Goal: Task Accomplishment & Management: Manage account settings

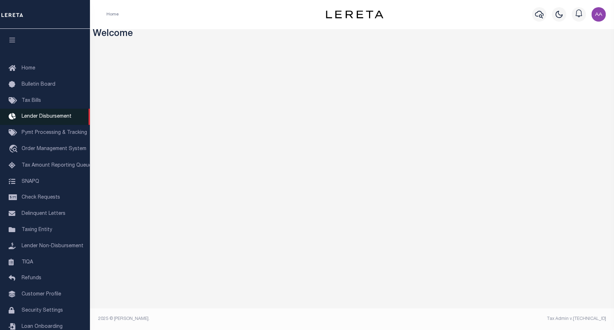
click at [46, 116] on span "Lender Disbursement" at bounding box center [47, 116] width 50 height 5
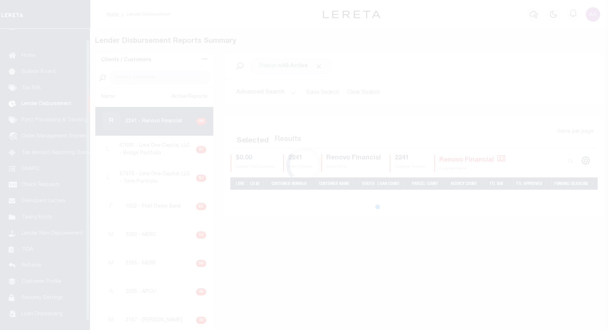
scroll to position [13, 0]
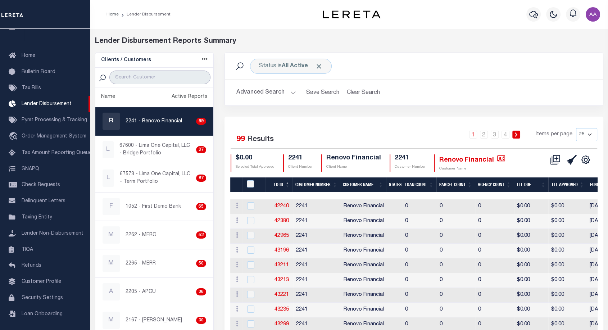
click at [161, 80] on input "search" at bounding box center [159, 78] width 101 height 14
type input "2198"
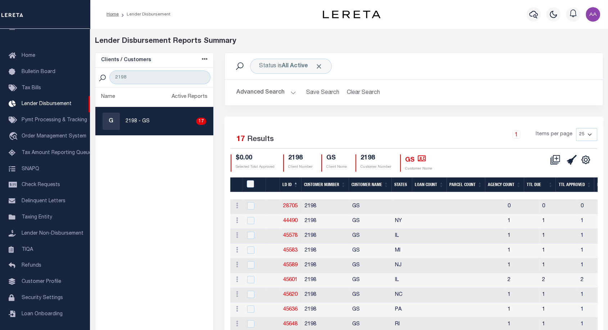
click at [292, 183] on th "LD ID" at bounding box center [290, 184] width 22 height 15
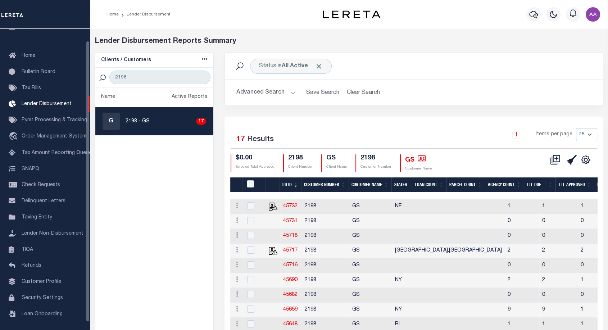
scroll to position [0, 0]
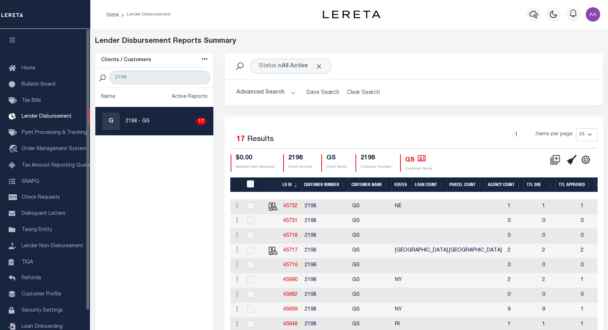
click at [13, 42] on icon "button" at bounding box center [12, 40] width 8 height 6
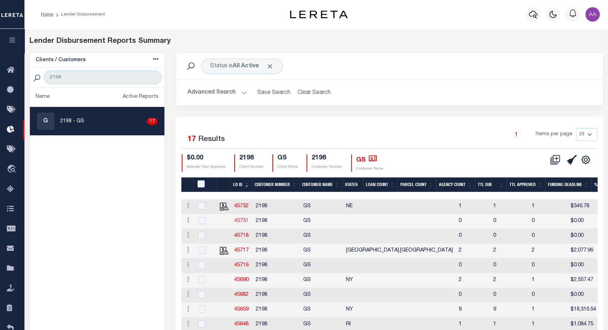
click at [238, 219] on link "45731" at bounding box center [241, 220] width 14 height 5
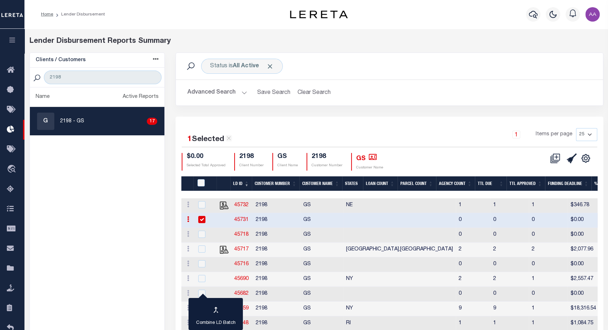
checkbox input "true"
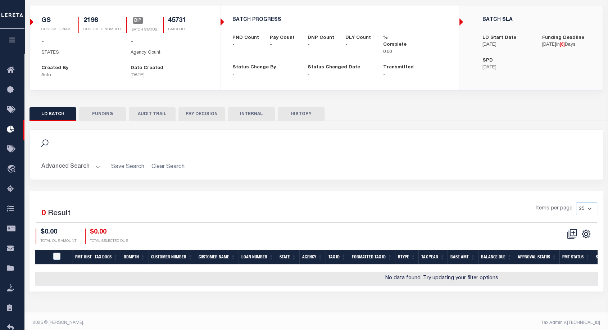
scroll to position [27, 0]
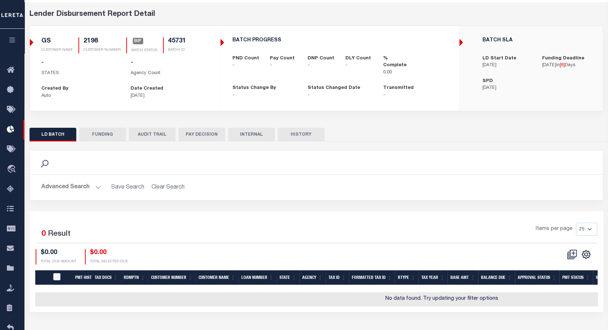
click at [309, 141] on button "HISTORY" at bounding box center [301, 135] width 47 height 14
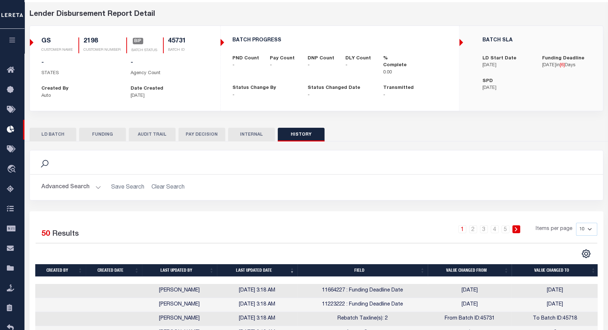
scroll to position [153, 0]
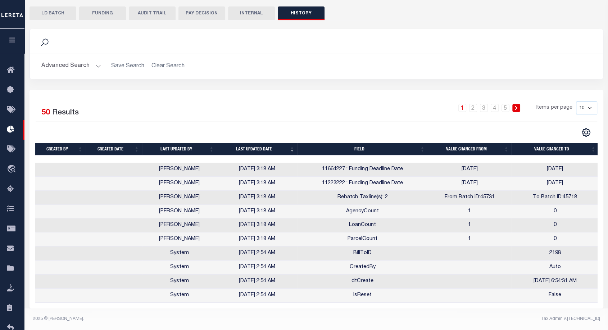
click at [588, 105] on select "10 25 50 100" at bounding box center [586, 107] width 21 height 13
select select "100"
click at [576, 101] on select "10 25 50 100" at bounding box center [586, 107] width 21 height 13
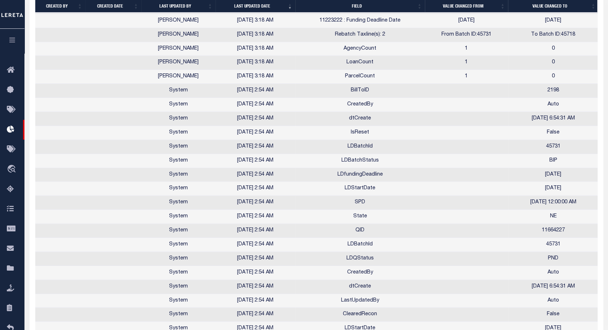
scroll to position [315, 0]
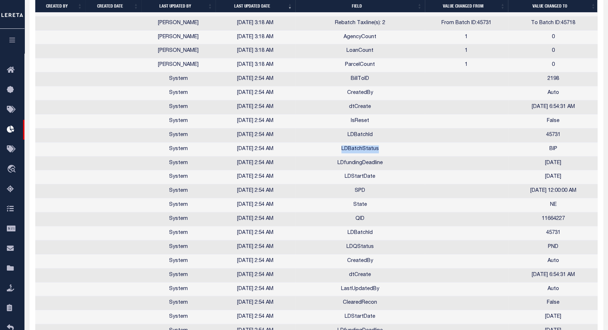
drag, startPoint x: 340, startPoint y: 149, endPoint x: 383, endPoint y: 148, distance: 43.2
click at [383, 148] on td "LDBatchStatus" at bounding box center [359, 149] width 129 height 14
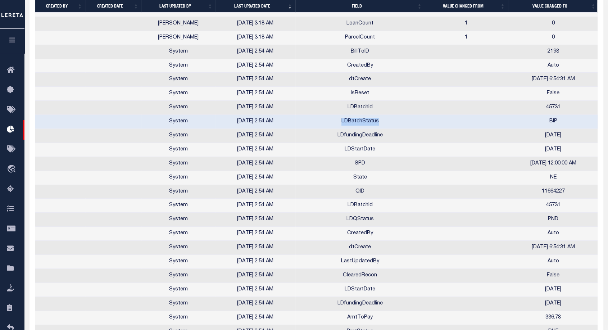
scroll to position [344, 0]
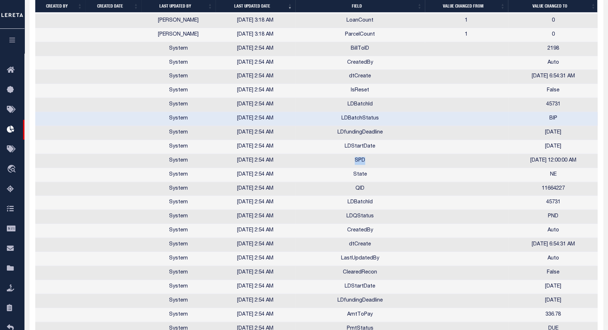
drag, startPoint x: 355, startPoint y: 159, endPoint x: 370, endPoint y: 158, distance: 14.5
click at [370, 158] on td "SPD" at bounding box center [359, 161] width 129 height 14
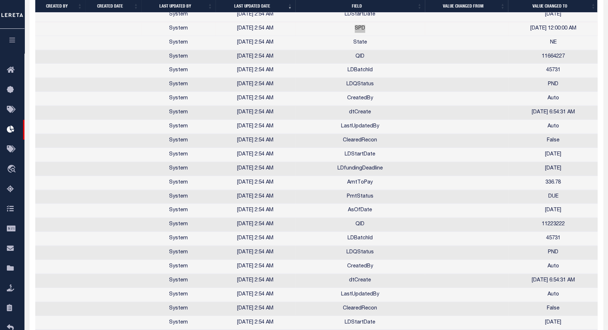
scroll to position [457, 0]
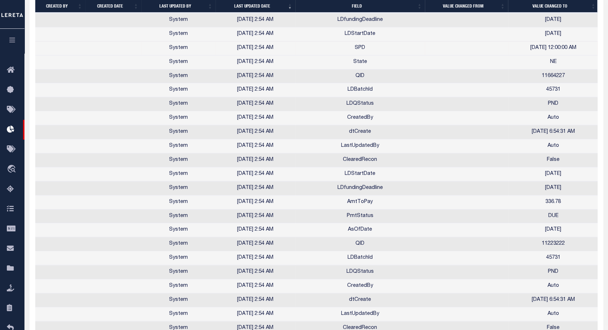
click at [361, 64] on td "State" at bounding box center [359, 62] width 129 height 14
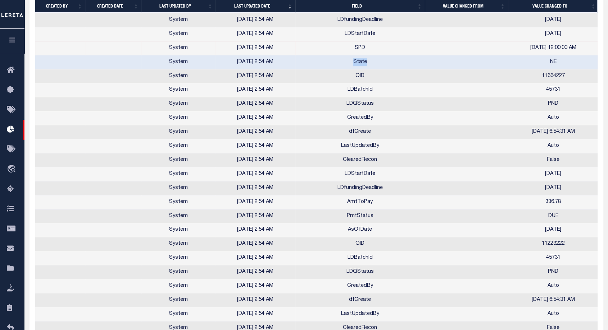
click at [361, 64] on td "State" at bounding box center [359, 62] width 129 height 14
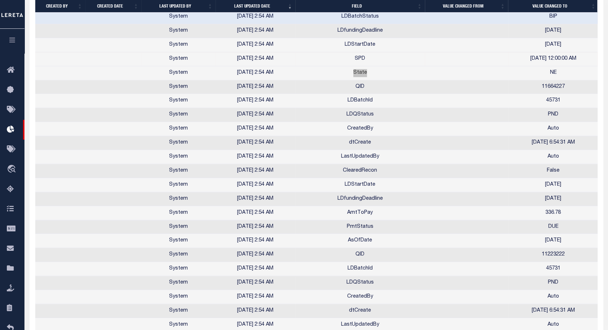
scroll to position [484, 0]
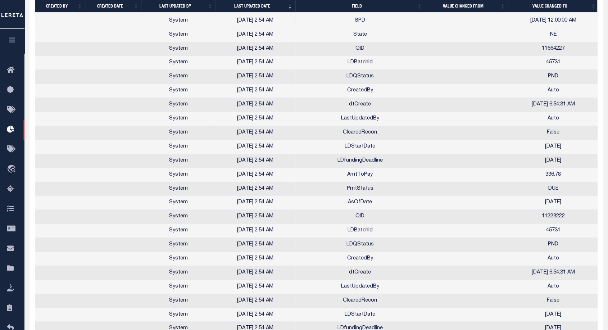
click at [359, 132] on td "ClearedRecon" at bounding box center [359, 133] width 129 height 14
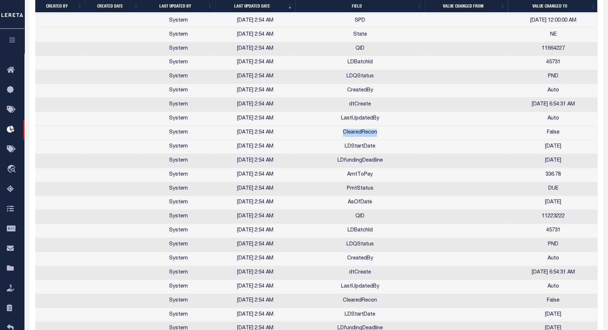
click at [359, 132] on td "ClearedRecon" at bounding box center [359, 133] width 129 height 14
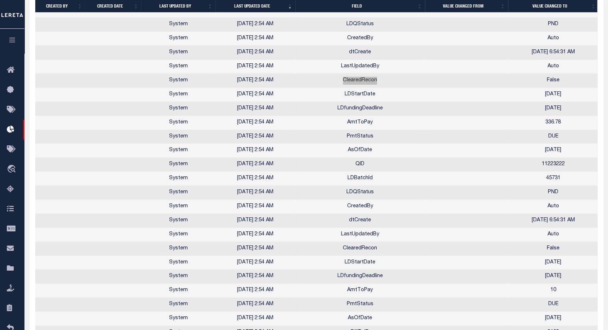
scroll to position [536, 0]
click at [358, 123] on td "AmtToPay" at bounding box center [359, 124] width 129 height 14
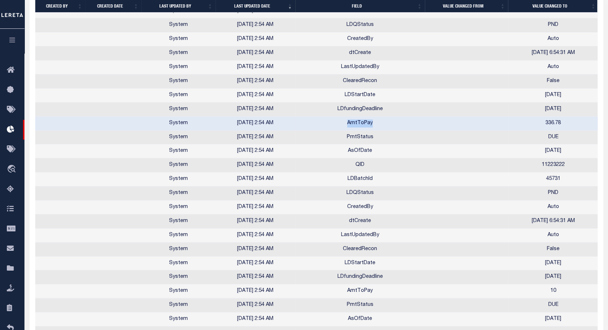
click at [358, 123] on td "AmtToPay" at bounding box center [359, 124] width 129 height 14
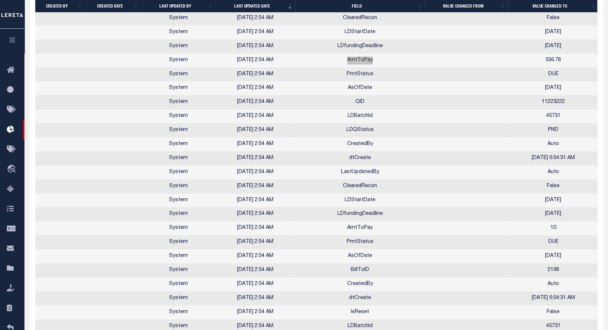
scroll to position [604, 0]
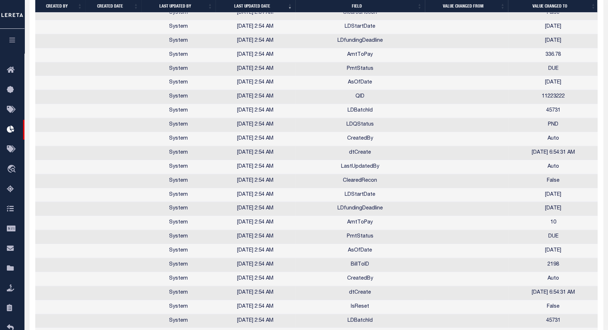
click at [370, 40] on td "LDfundingDeadline" at bounding box center [359, 41] width 129 height 14
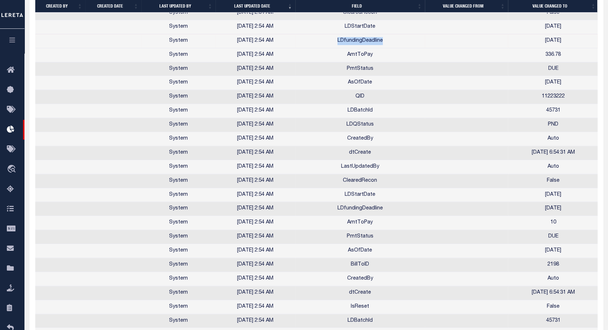
click at [370, 40] on td "LDfundingDeadline" at bounding box center [359, 41] width 129 height 14
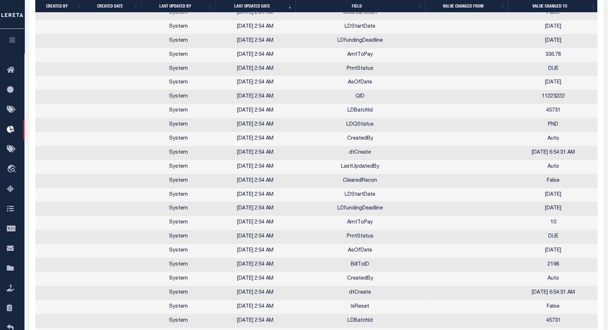
click at [360, 99] on td "QID" at bounding box center [359, 97] width 129 height 14
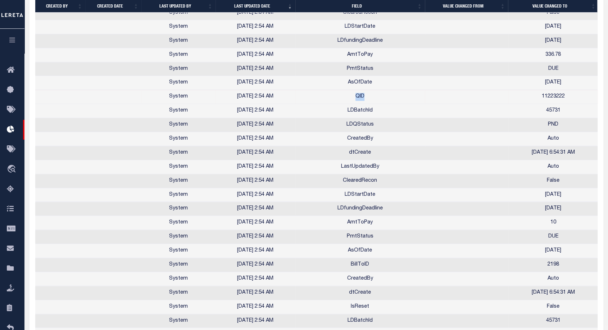
click at [360, 99] on td "QID" at bounding box center [359, 97] width 129 height 14
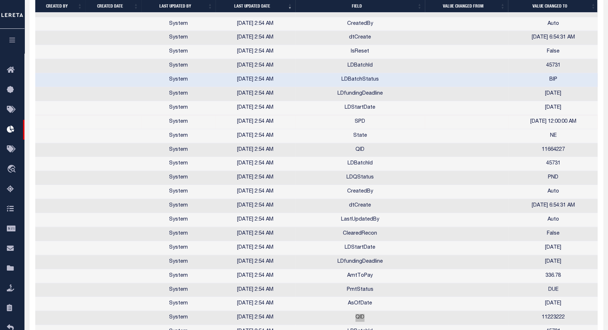
scroll to position [385, 0]
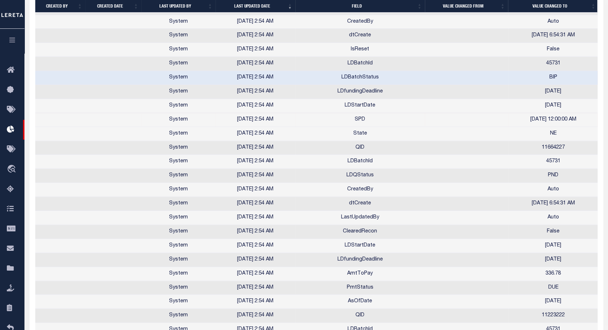
click at [356, 276] on td "AmtToPay" at bounding box center [359, 274] width 129 height 14
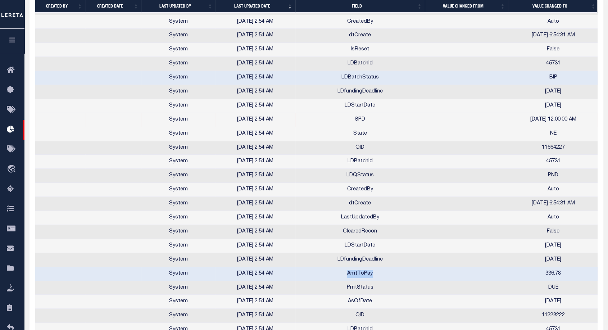
click at [356, 276] on td "AmtToPay" at bounding box center [359, 274] width 129 height 14
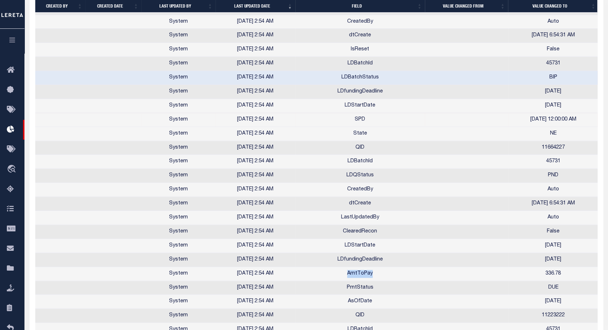
copy td "AmtToPay"
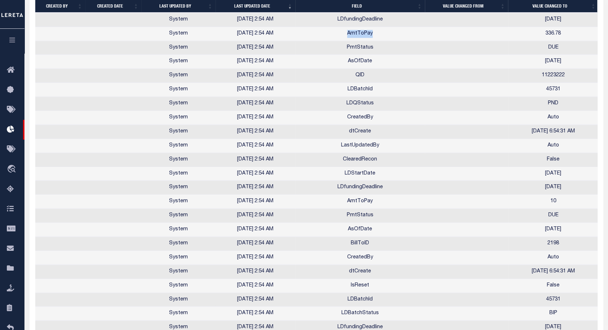
scroll to position [703, 0]
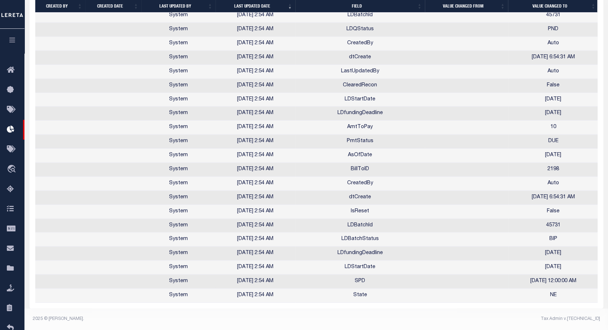
click at [357, 276] on td "SPD" at bounding box center [359, 281] width 129 height 14
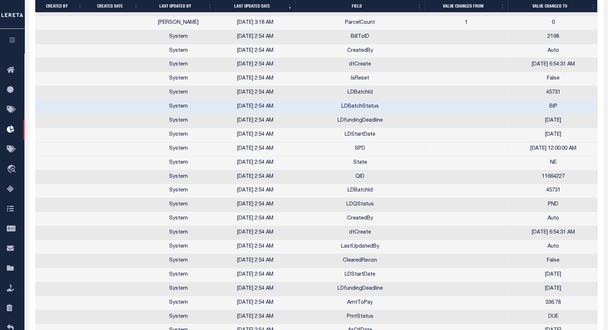
scroll to position [0, 1]
drag, startPoint x: 518, startPoint y: 149, endPoint x: 589, endPoint y: 145, distance: 71.0
click at [589, 145] on td "4/20/2025 12:00:00 AM" at bounding box center [552, 149] width 91 height 14
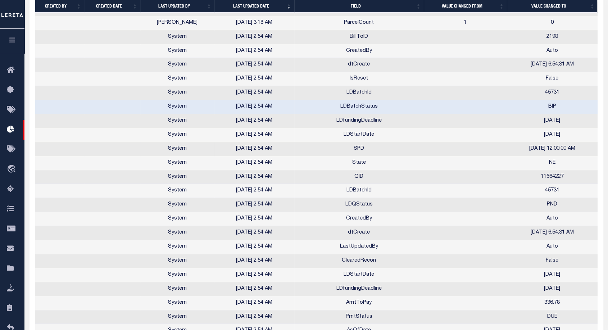
scroll to position [0, 1]
click at [504, 188] on td at bounding box center [465, 191] width 83 height 14
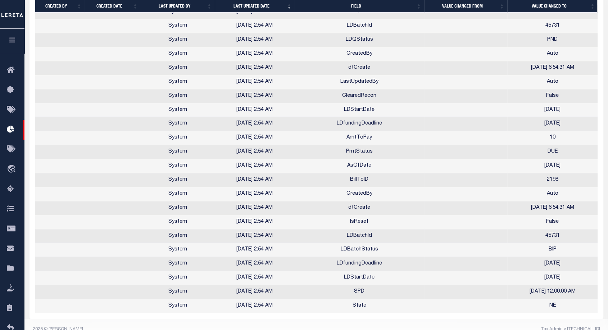
scroll to position [703, 0]
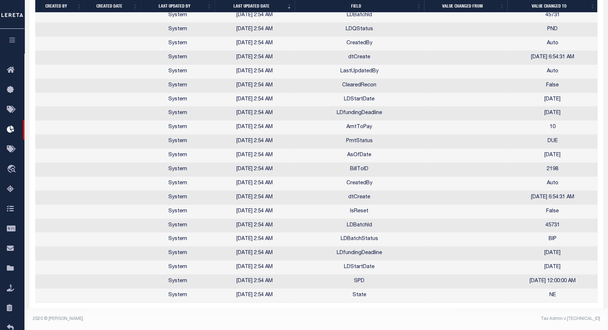
click at [355, 193] on td "dtCreate" at bounding box center [359, 198] width 129 height 14
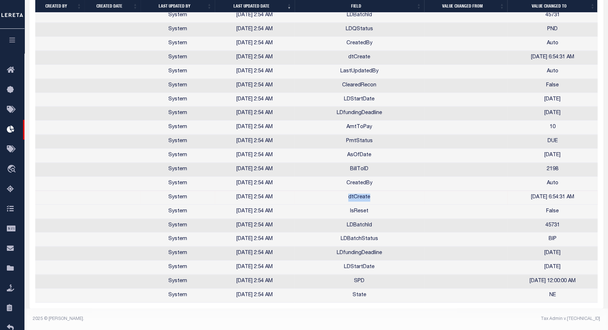
click at [355, 193] on td "dtCreate" at bounding box center [359, 198] width 129 height 14
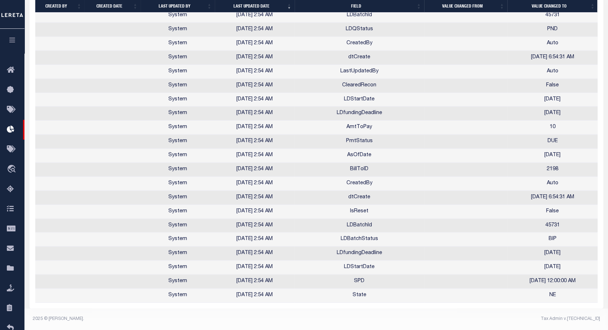
click at [357, 150] on td "AsOfDate" at bounding box center [359, 156] width 129 height 14
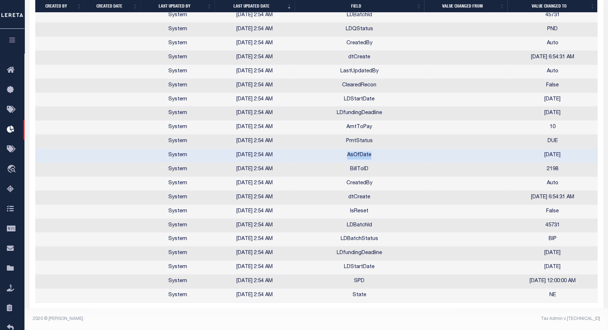
click at [357, 150] on td "AsOfDate" at bounding box center [359, 156] width 129 height 14
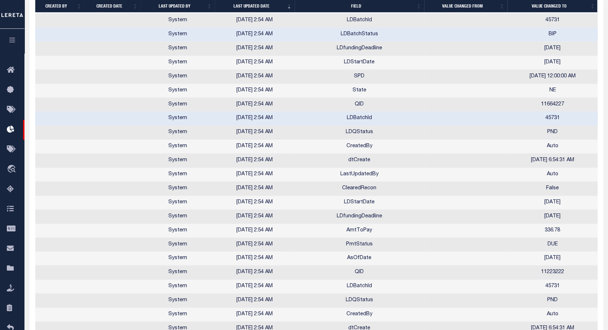
scroll to position [428, 0]
click at [360, 64] on td "LDStartDate" at bounding box center [359, 63] width 129 height 14
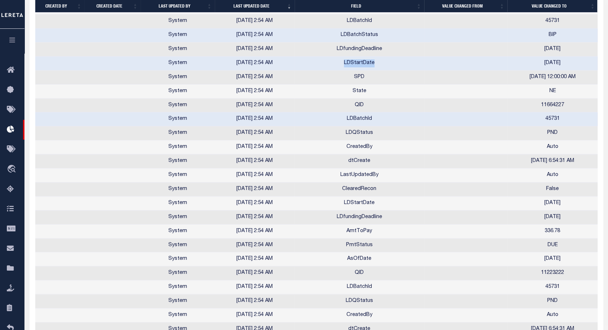
click at [360, 64] on td "LDStartDate" at bounding box center [359, 63] width 129 height 14
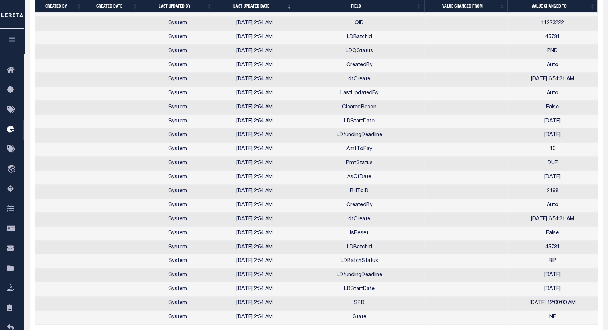
scroll to position [679, 0]
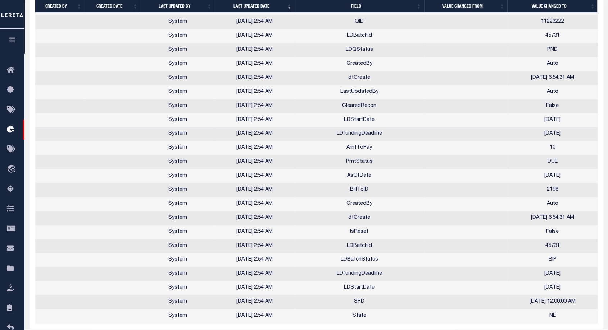
click at [370, 133] on td "LDfundingDeadline" at bounding box center [359, 134] width 129 height 14
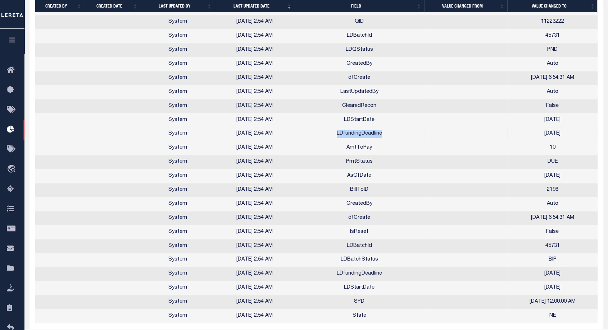
click at [370, 133] on td "LDfundingDeadline" at bounding box center [359, 134] width 129 height 14
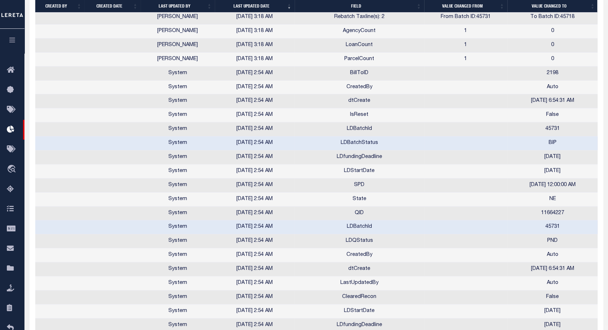
scroll to position [319, 0]
click at [356, 187] on td "SPD" at bounding box center [359, 186] width 129 height 14
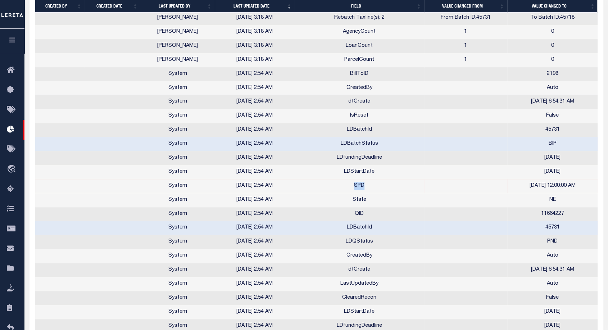
click at [356, 187] on td "SPD" at bounding box center [359, 186] width 129 height 14
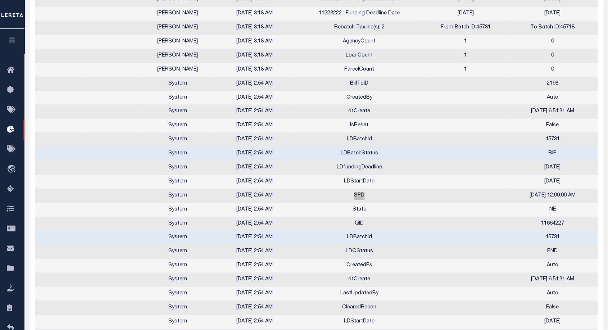
scroll to position [0, 1]
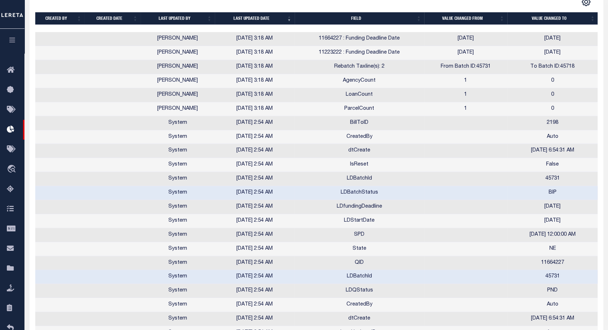
click at [361, 178] on td "LDBatchId" at bounding box center [359, 179] width 129 height 14
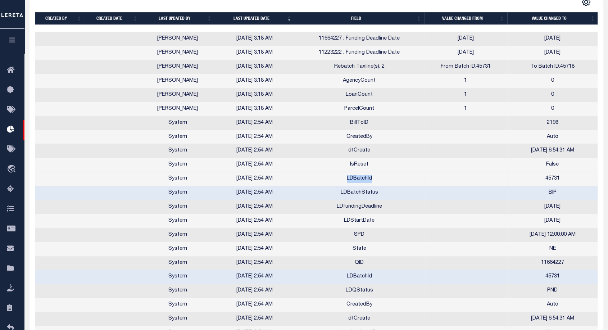
click at [361, 178] on td "LDBatchId" at bounding box center [359, 179] width 129 height 14
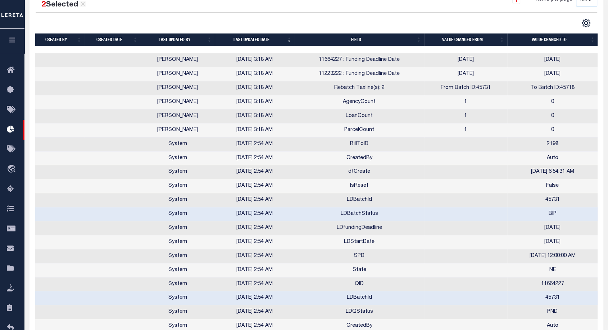
click at [377, 242] on td "LDStartDate" at bounding box center [359, 242] width 129 height 14
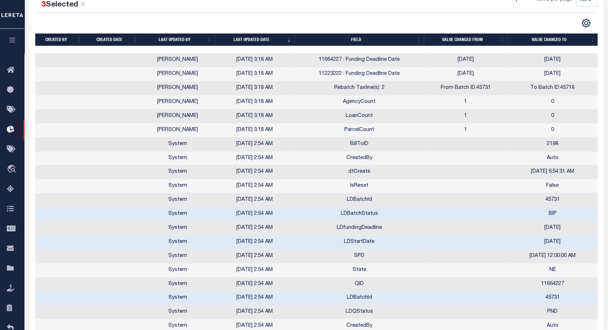
scroll to position [0, 0]
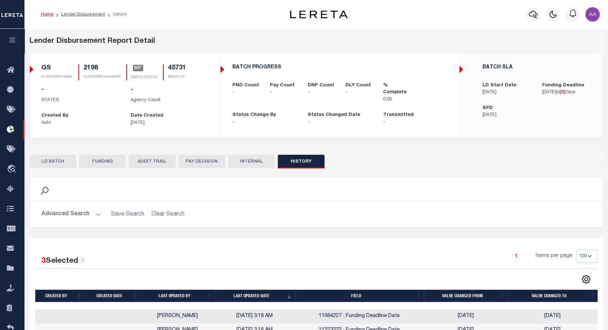
click at [12, 42] on icon "button" at bounding box center [12, 40] width 8 height 6
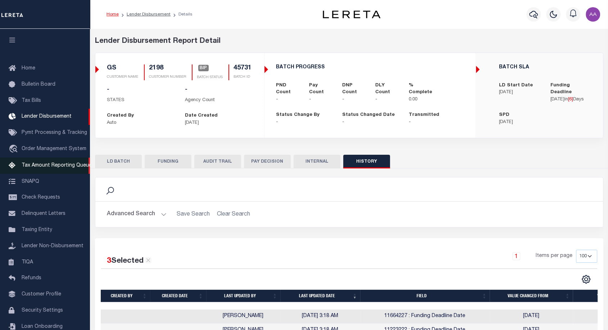
click at [54, 168] on span "Tax Amount Reporting Queue" at bounding box center [57, 165] width 70 height 5
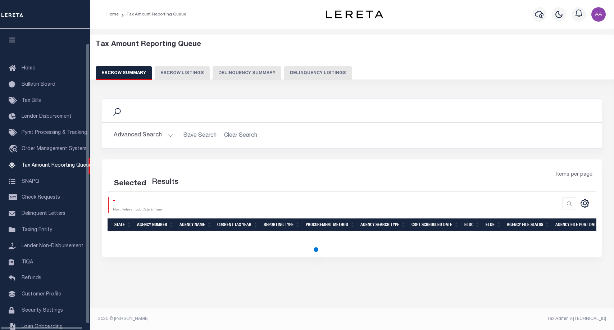
select select "100"
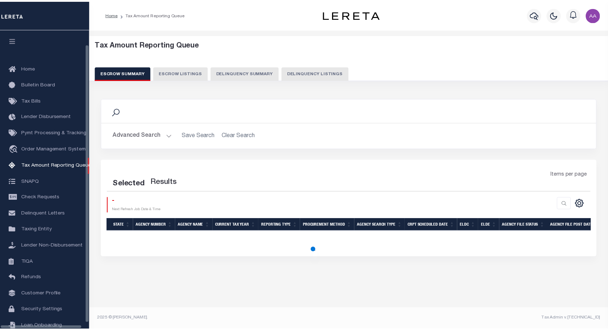
scroll to position [21, 0]
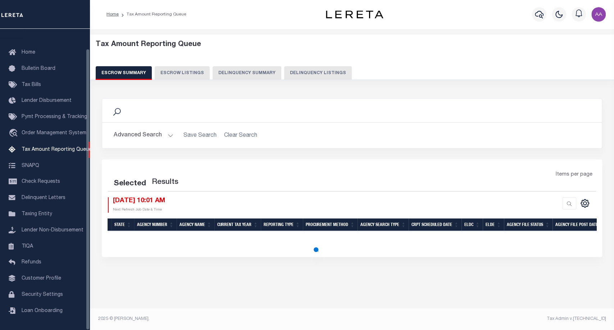
select select "100"
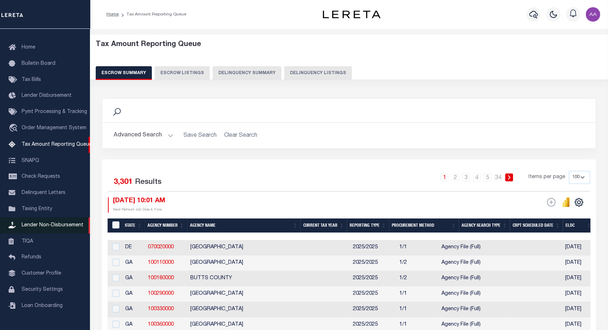
click at [55, 220] on link "Lender Non-Disbursement" at bounding box center [45, 225] width 90 height 16
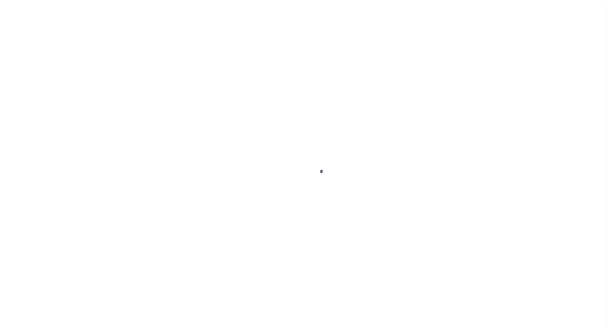
scroll to position [21, 0]
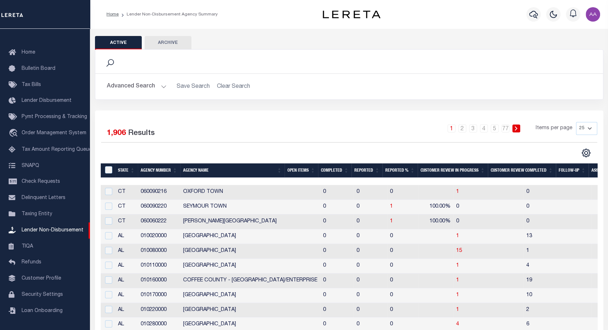
click at [333, 174] on th "Completed" at bounding box center [334, 170] width 33 height 15
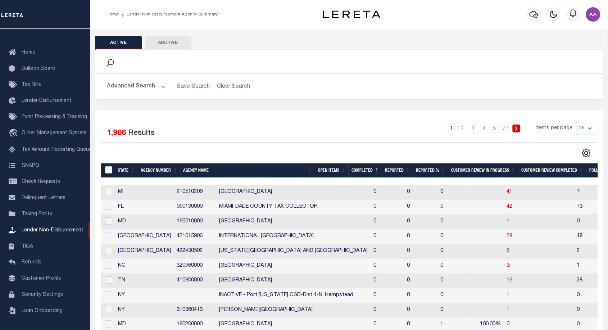
click at [364, 177] on th "Completed" at bounding box center [364, 170] width 33 height 15
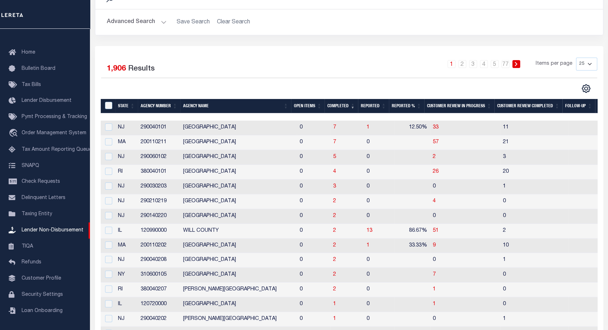
scroll to position [65, 0]
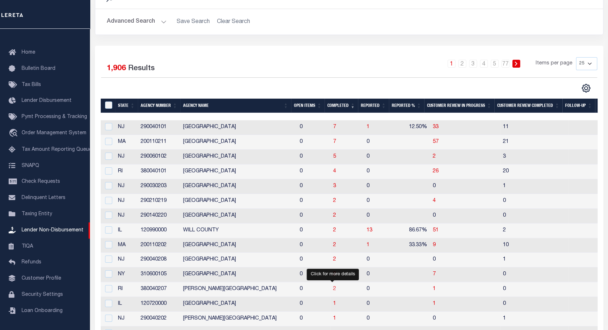
click at [333, 290] on span "2" at bounding box center [334, 288] width 3 height 5
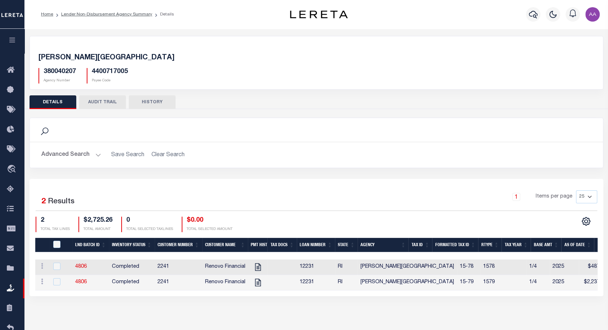
scroll to position [51, 0]
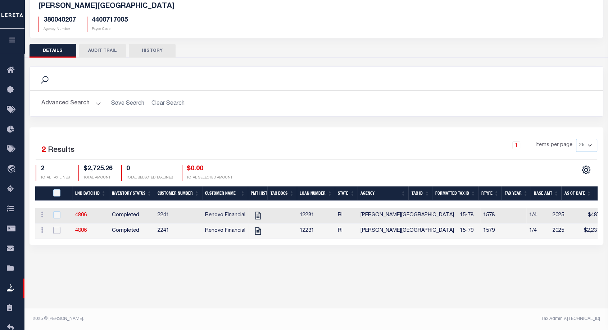
click at [56, 231] on input "checkbox" at bounding box center [56, 230] width 7 height 7
checkbox input "true"
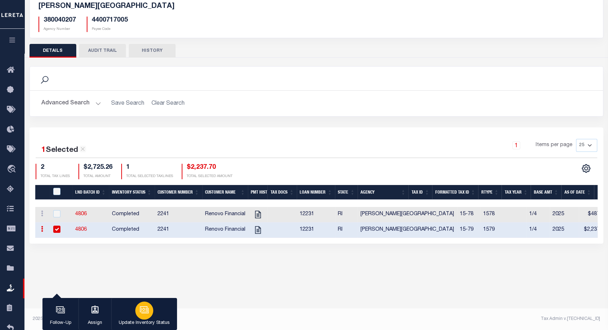
click at [150, 312] on div "button" at bounding box center [144, 310] width 18 height 18
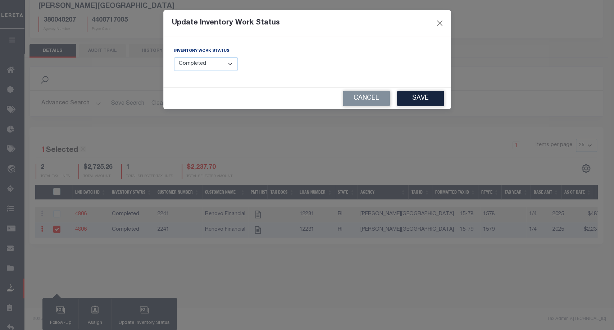
click at [198, 59] on select "--Select-- Open Completed Reported" at bounding box center [206, 64] width 64 height 14
select select "Reported"
click at [174, 57] on select "--Select-- Open Completed Reported" at bounding box center [206, 64] width 64 height 14
click at [359, 65] on input "text" at bounding box center [377, 64] width 128 height 14
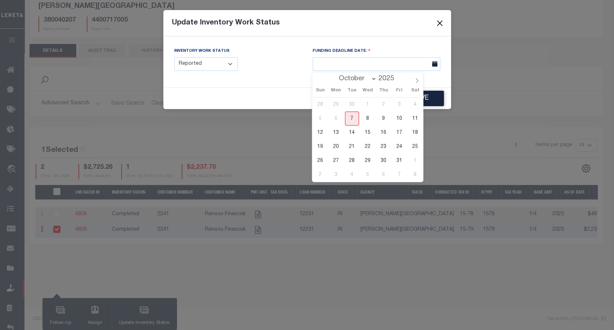
click at [374, 133] on div "28 29 30 1 2 3 4 5 6 7 8 9 10 11 12 13 14 15 16 17 18 19 20 21 22 23 24 25 26 2…" at bounding box center [367, 139] width 111 height 84
click at [380, 133] on span "16" at bounding box center [384, 133] width 14 height 14
type input "10/16/2025"
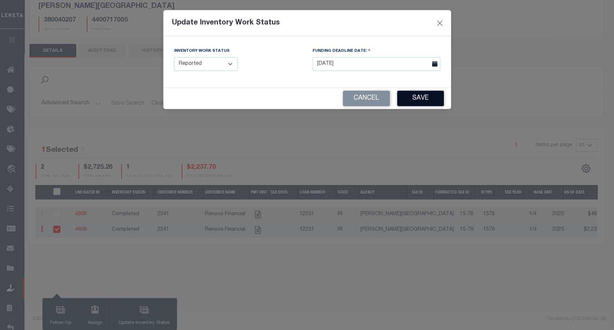
click at [423, 99] on button "Save" at bounding box center [420, 98] width 47 height 15
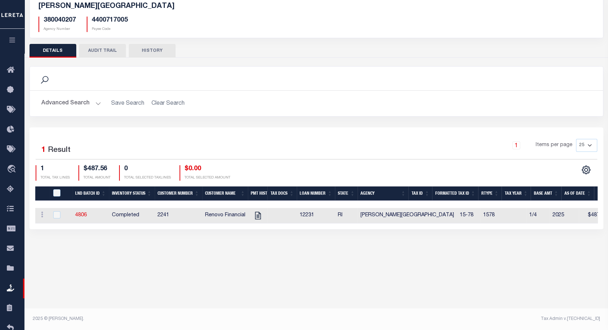
click at [149, 47] on button "HISTORY" at bounding box center [152, 51] width 47 height 14
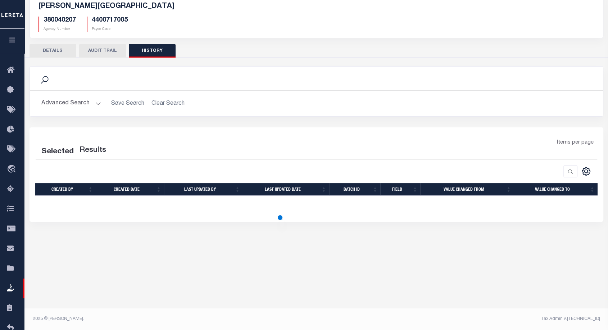
click at [96, 47] on button "AUDIT TRAIL" at bounding box center [102, 51] width 47 height 14
